Goal: Task Accomplishment & Management: Use online tool/utility

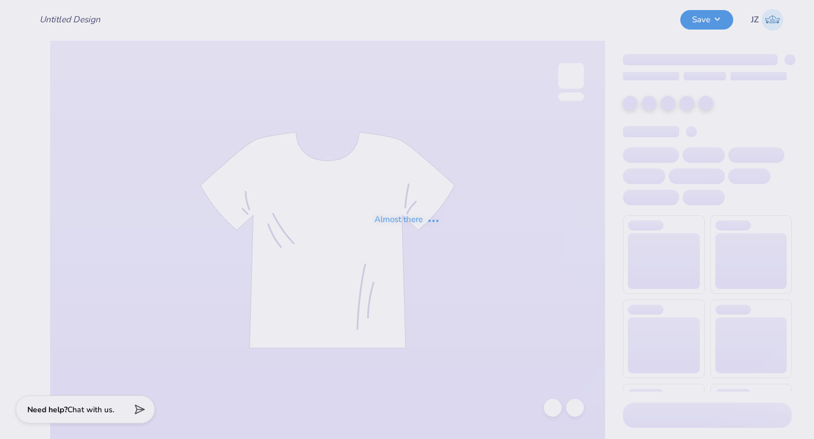
type input "Tritones Fall Sweat Seats"
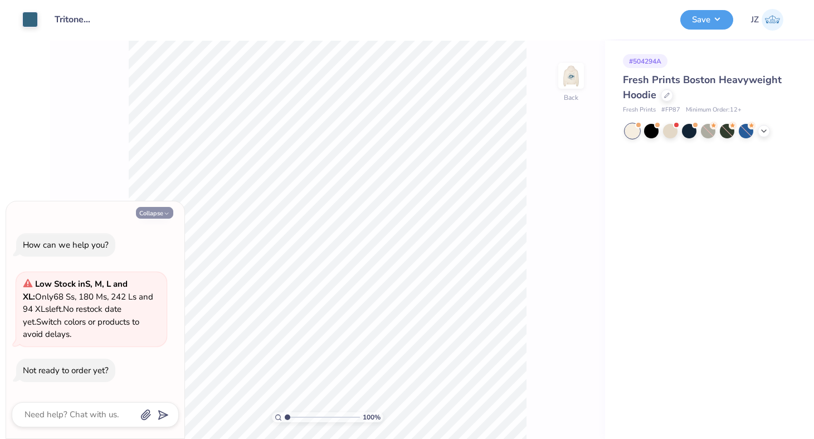
click at [166, 207] on button "Collapse" at bounding box center [154, 213] width 37 height 12
type textarea "x"
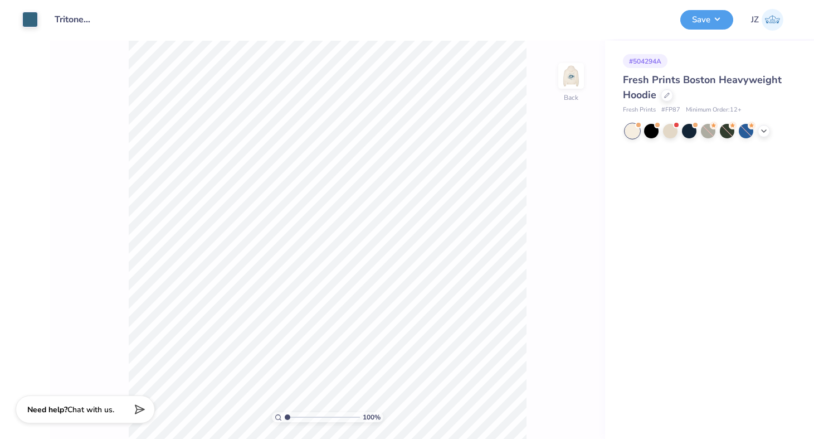
click at [2, 41] on div "Art colors Design Title Tritones Fall Sweat Seats Save JZ Image AI Designs Add …" at bounding box center [407, 219] width 814 height 439
click at [83, 25] on input "Tritones Fall Sweat Seats" at bounding box center [73, 19] width 55 height 22
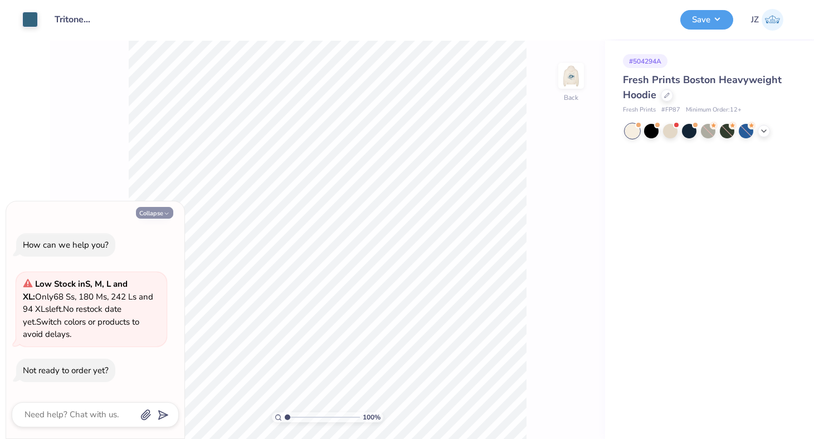
click at [157, 215] on button "Collapse" at bounding box center [154, 213] width 37 height 12
type textarea "x"
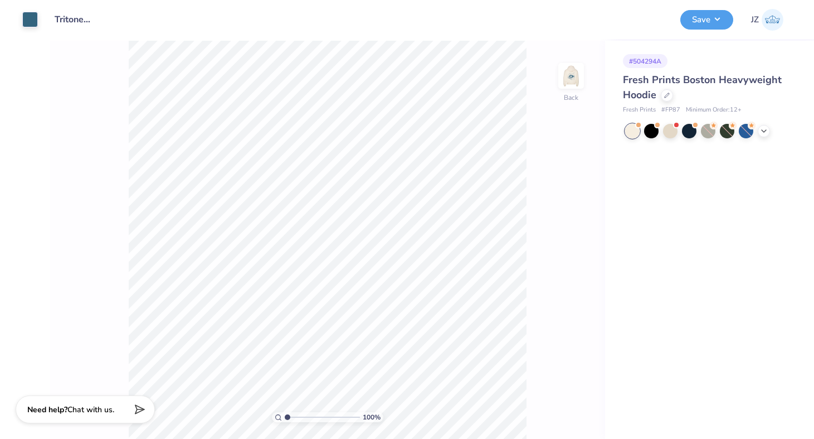
click at [650, 86] on span "Fresh Prints Boston Heavyweight Hoodie" at bounding box center [702, 87] width 159 height 28
click at [662, 95] on div at bounding box center [667, 94] width 12 height 12
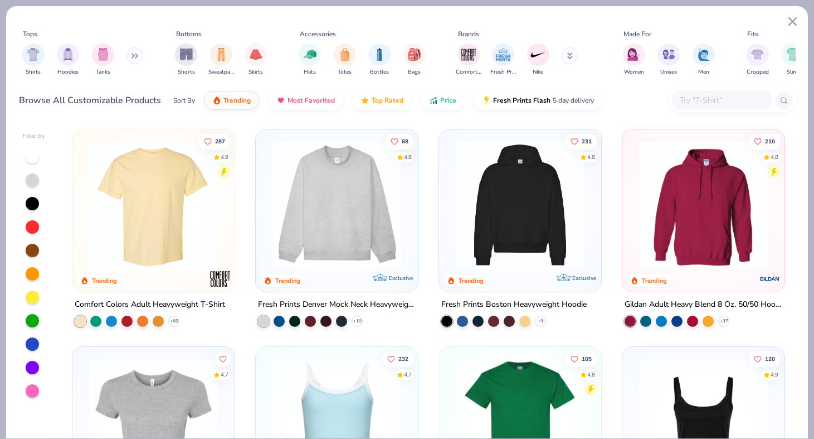
click at [570, 59] on icon at bounding box center [571, 58] width 4 height 2
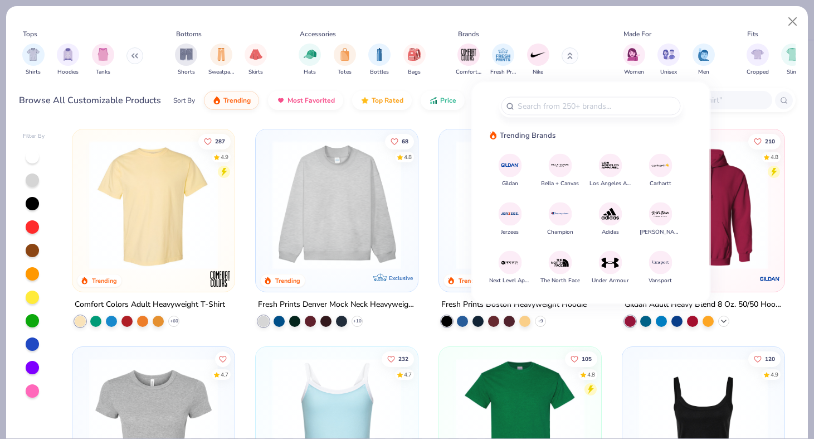
click at [722, 321] on icon at bounding box center [724, 321] width 9 height 9
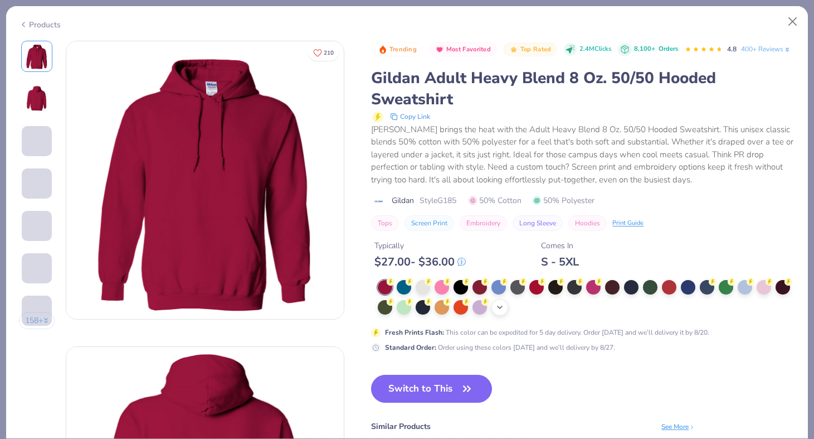
click at [502, 310] on icon at bounding box center [500, 307] width 9 height 9
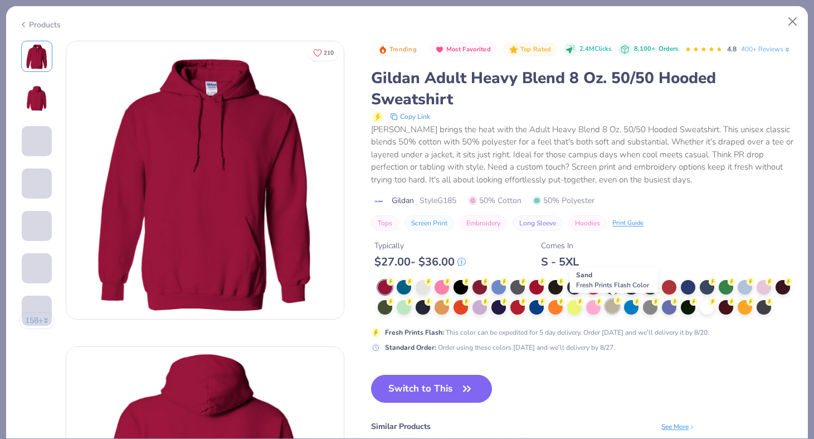
click at [610, 306] on div at bounding box center [612, 306] width 14 height 14
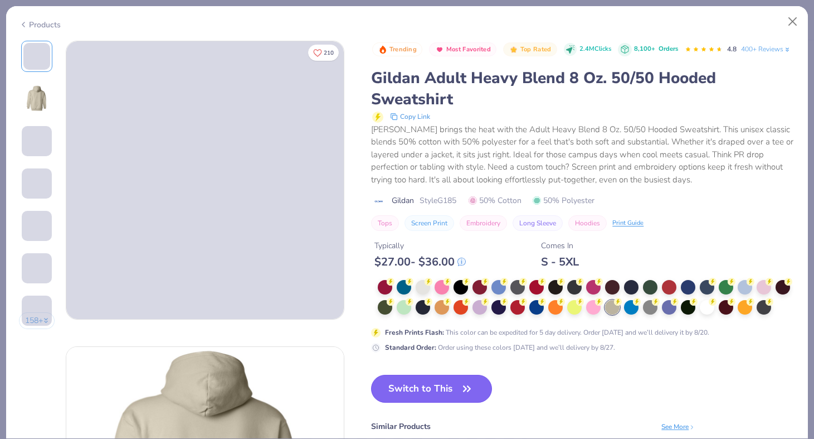
click at [443, 396] on button "Switch to This" at bounding box center [431, 389] width 121 height 28
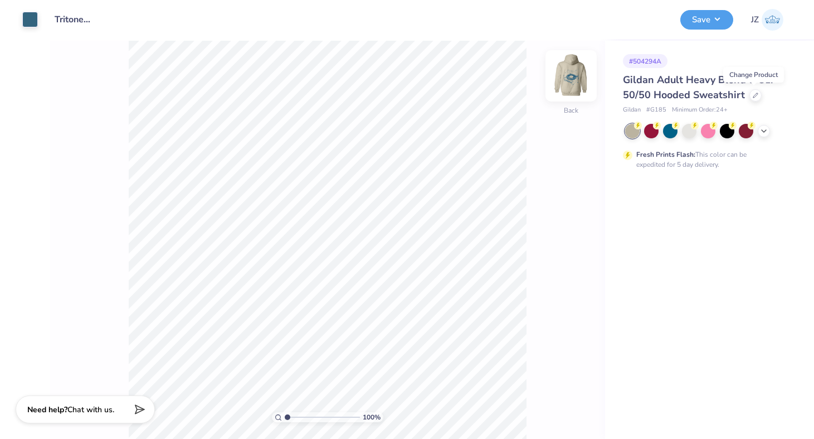
click at [573, 78] on img at bounding box center [571, 76] width 45 height 45
click at [573, 78] on img at bounding box center [571, 76] width 22 height 22
click at [707, 19] on button "Save" at bounding box center [707, 18] width 53 height 20
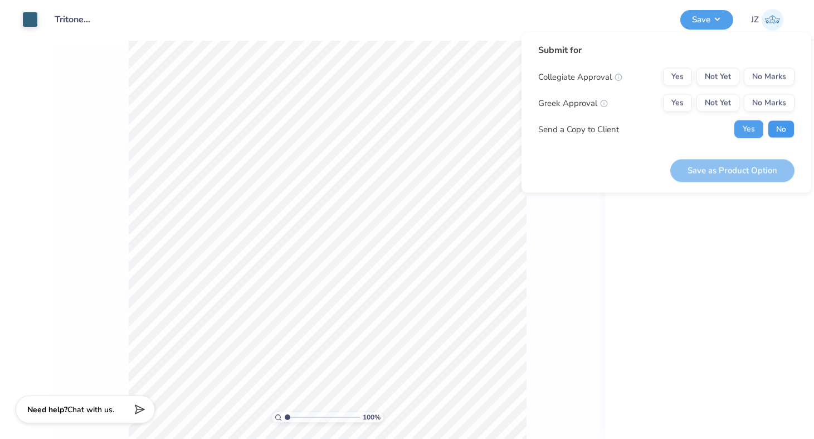
click at [778, 129] on button "No" at bounding box center [781, 129] width 27 height 18
click at [679, 72] on button "Yes" at bounding box center [677, 77] width 29 height 18
click at [778, 102] on button "No Marks" at bounding box center [769, 103] width 51 height 18
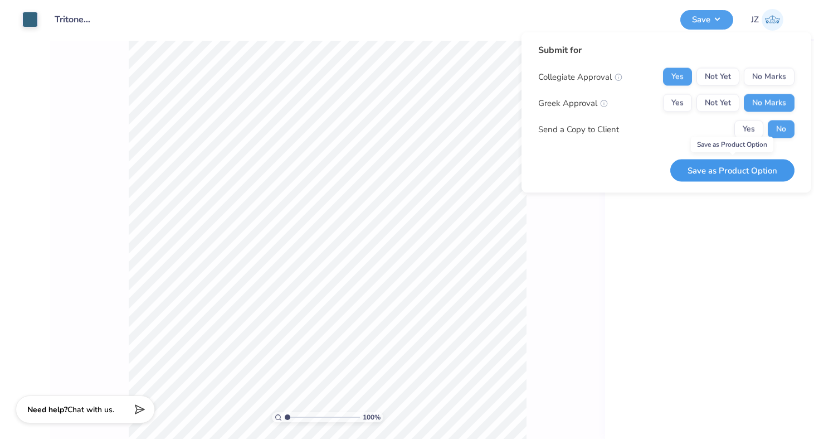
click at [728, 174] on button "Save as Product Option" at bounding box center [733, 170] width 124 height 23
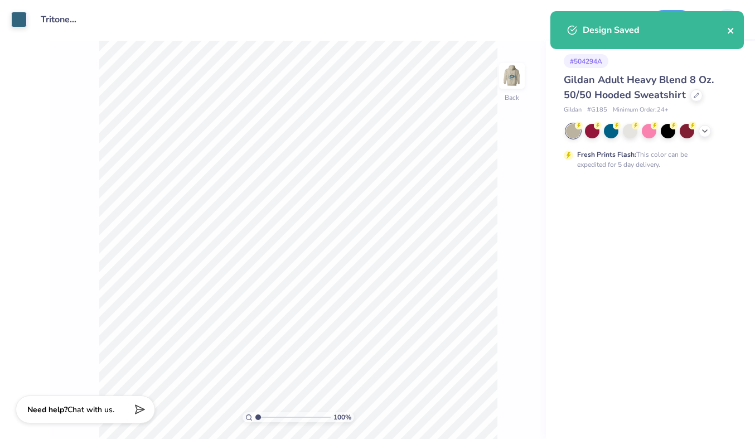
click at [733, 30] on icon "close" at bounding box center [731, 30] width 8 height 9
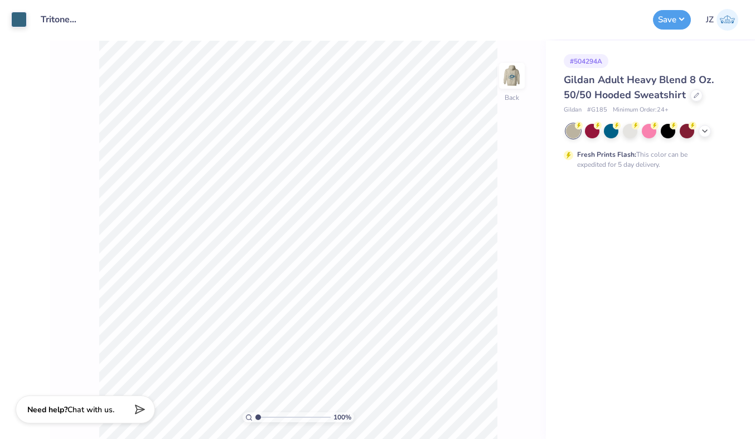
click at [2, 153] on div "Art colors Design Title Tritones Fall Sweat Seats Save JZ Image AI Designs Add …" at bounding box center [377, 219] width 755 height 439
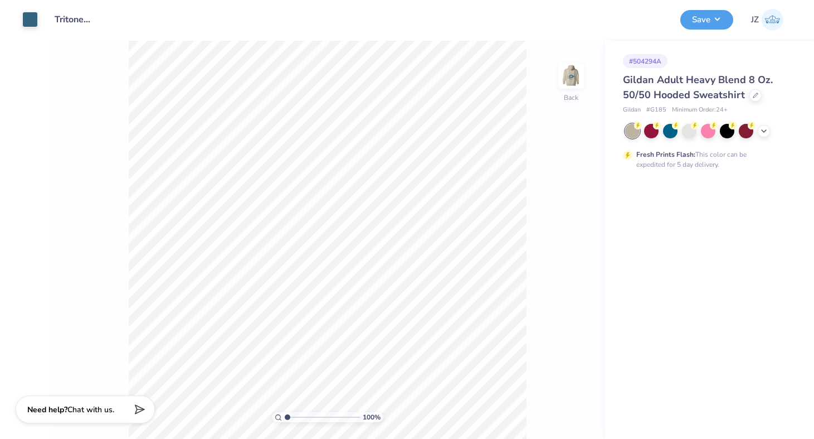
click at [776, 19] on img at bounding box center [773, 20] width 22 height 22
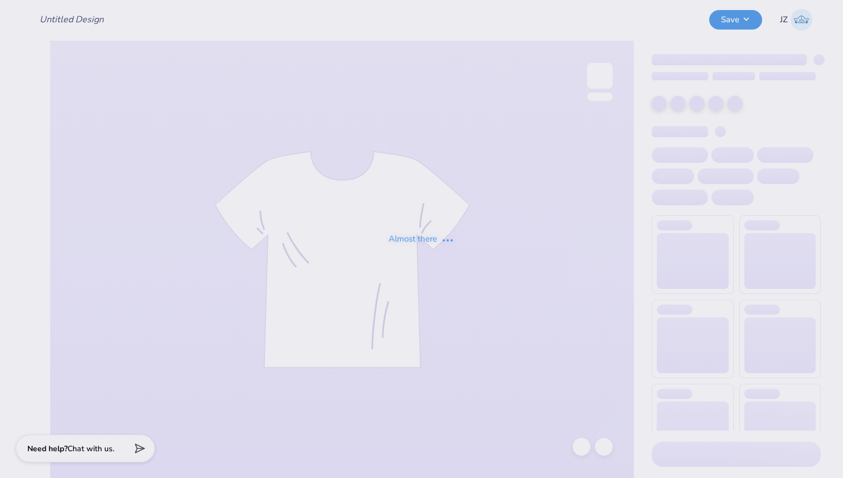
type input "Tritones Fall Sweat Seats"
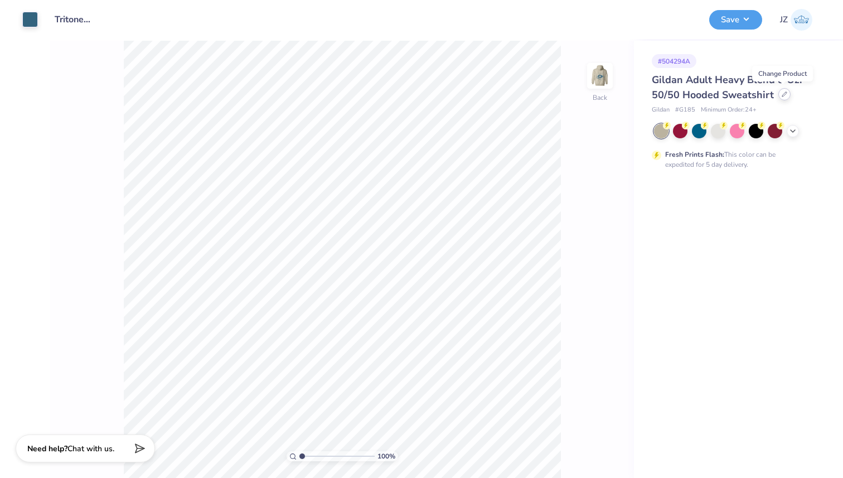
click at [782, 94] on icon at bounding box center [785, 94] width 6 height 6
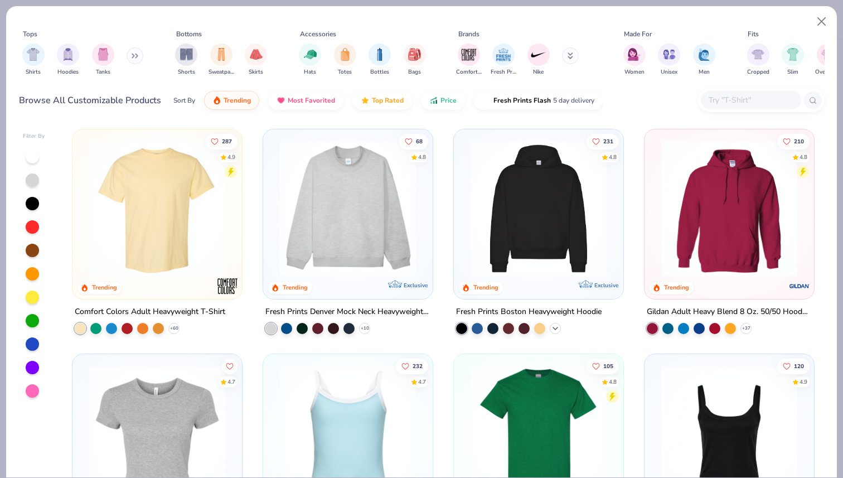
click at [557, 324] on icon at bounding box center [555, 328] width 9 height 9
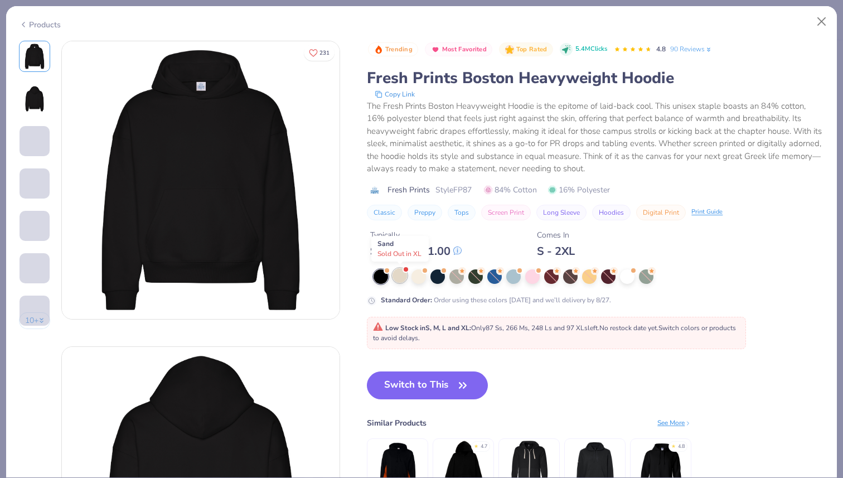
click at [399, 273] on div at bounding box center [399, 275] width 14 height 14
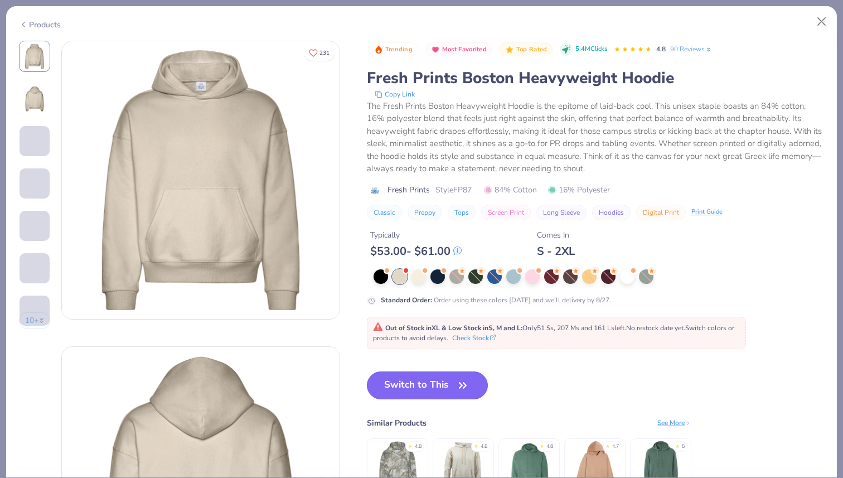
click at [445, 392] on button "Switch to This" at bounding box center [427, 385] width 121 height 28
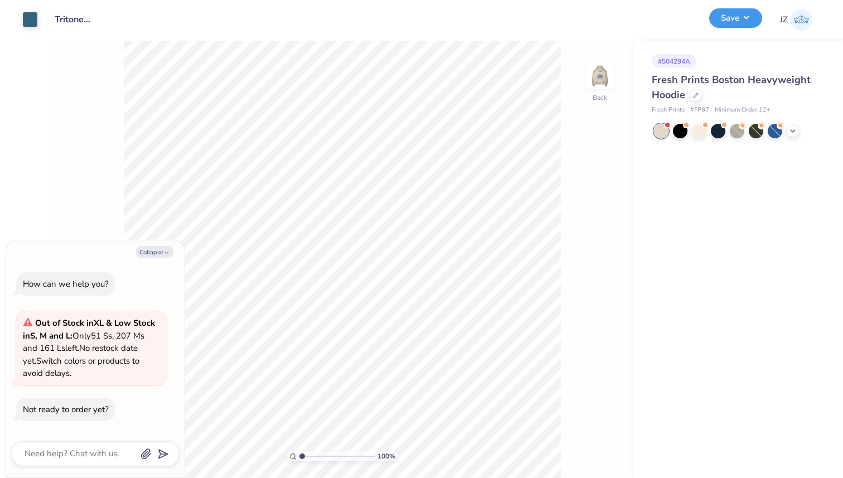
click at [737, 23] on button "Save" at bounding box center [735, 18] width 53 height 20
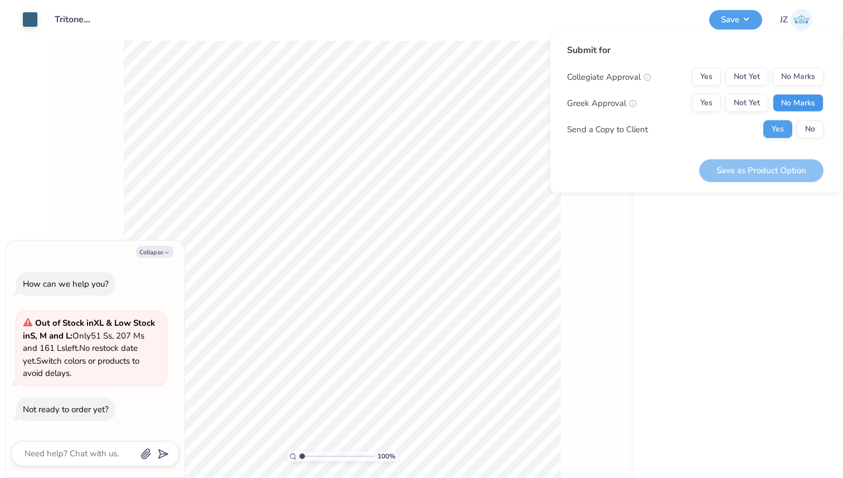
click at [785, 101] on button "No Marks" at bounding box center [798, 103] width 51 height 18
click at [714, 80] on button "Yes" at bounding box center [706, 77] width 29 height 18
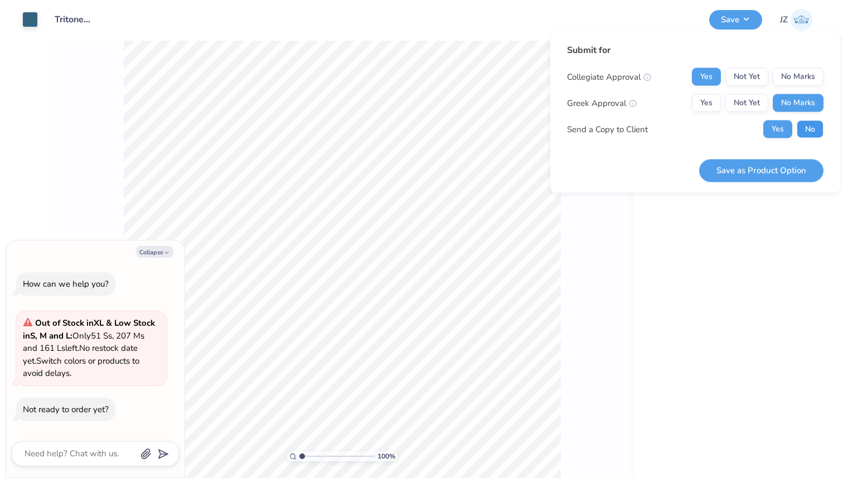
click at [814, 131] on button "No" at bounding box center [810, 129] width 27 height 18
click at [763, 176] on button "Save as Product Option" at bounding box center [761, 170] width 124 height 23
type textarea "x"
